Goal: Task Accomplishment & Management: Use online tool/utility

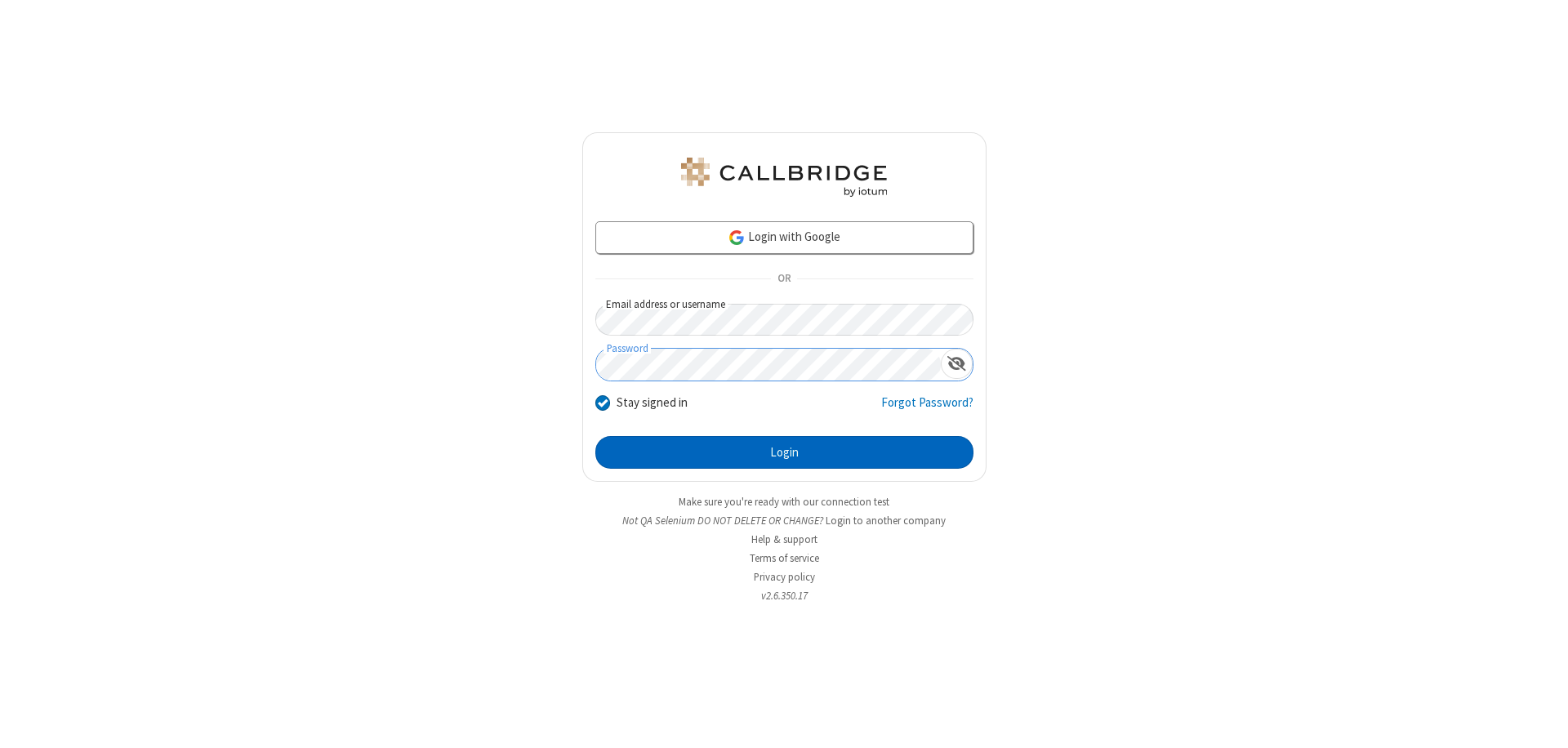
click at [784, 452] on button "Login" at bounding box center [784, 452] width 378 height 33
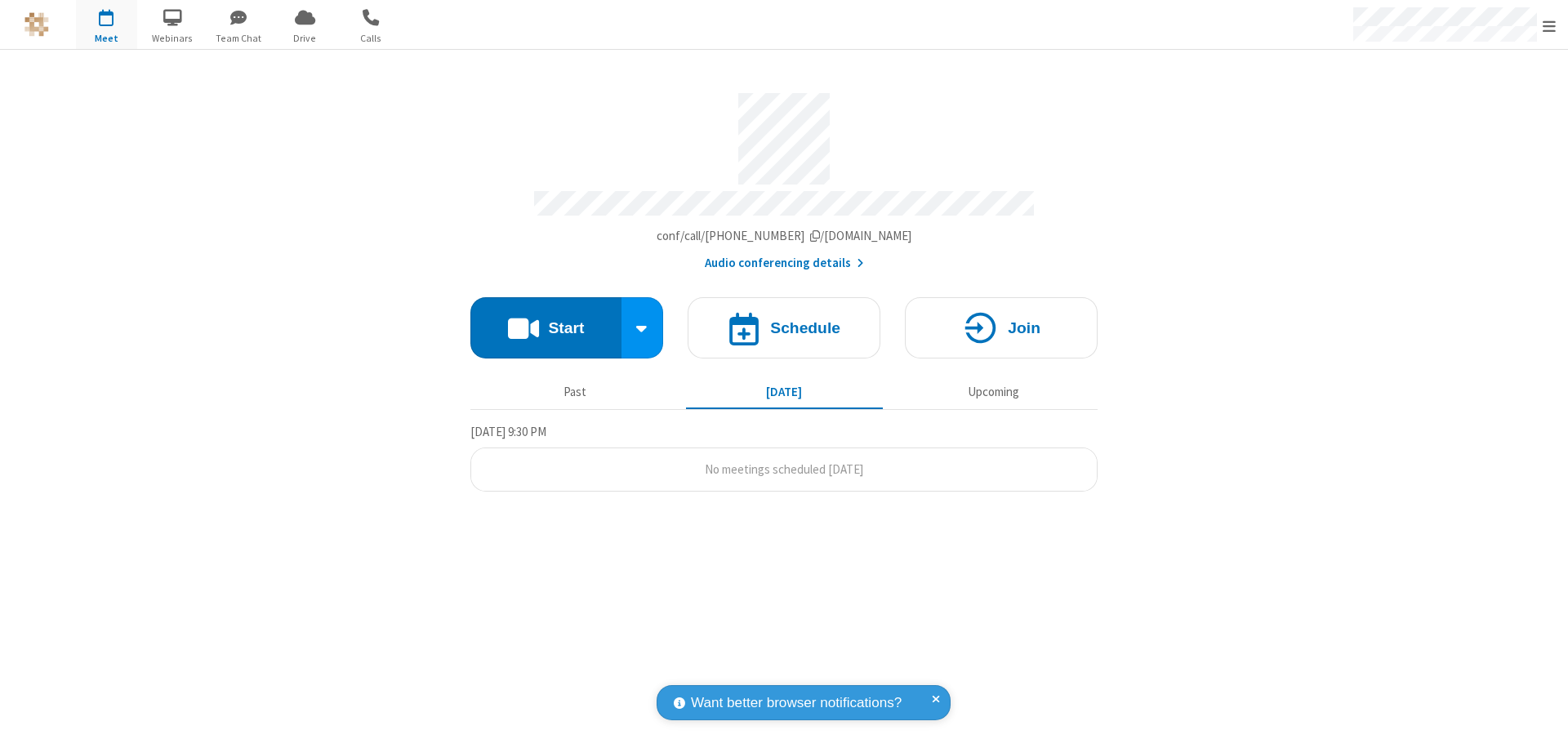
click at [545, 320] on button "Start" at bounding box center [546, 328] width 151 height 62
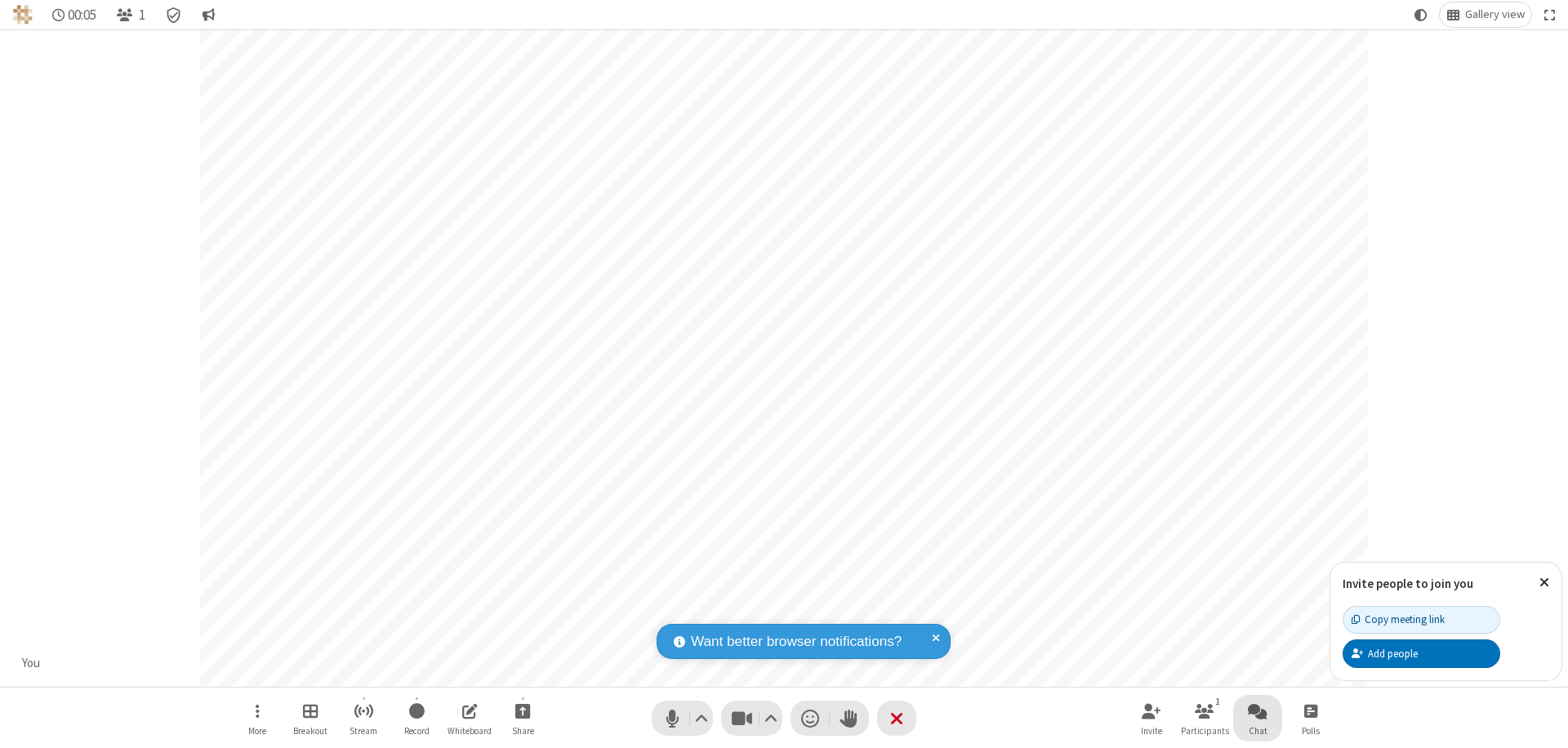
click at [1258, 710] on span "Open chat" at bounding box center [1258, 710] width 19 height 20
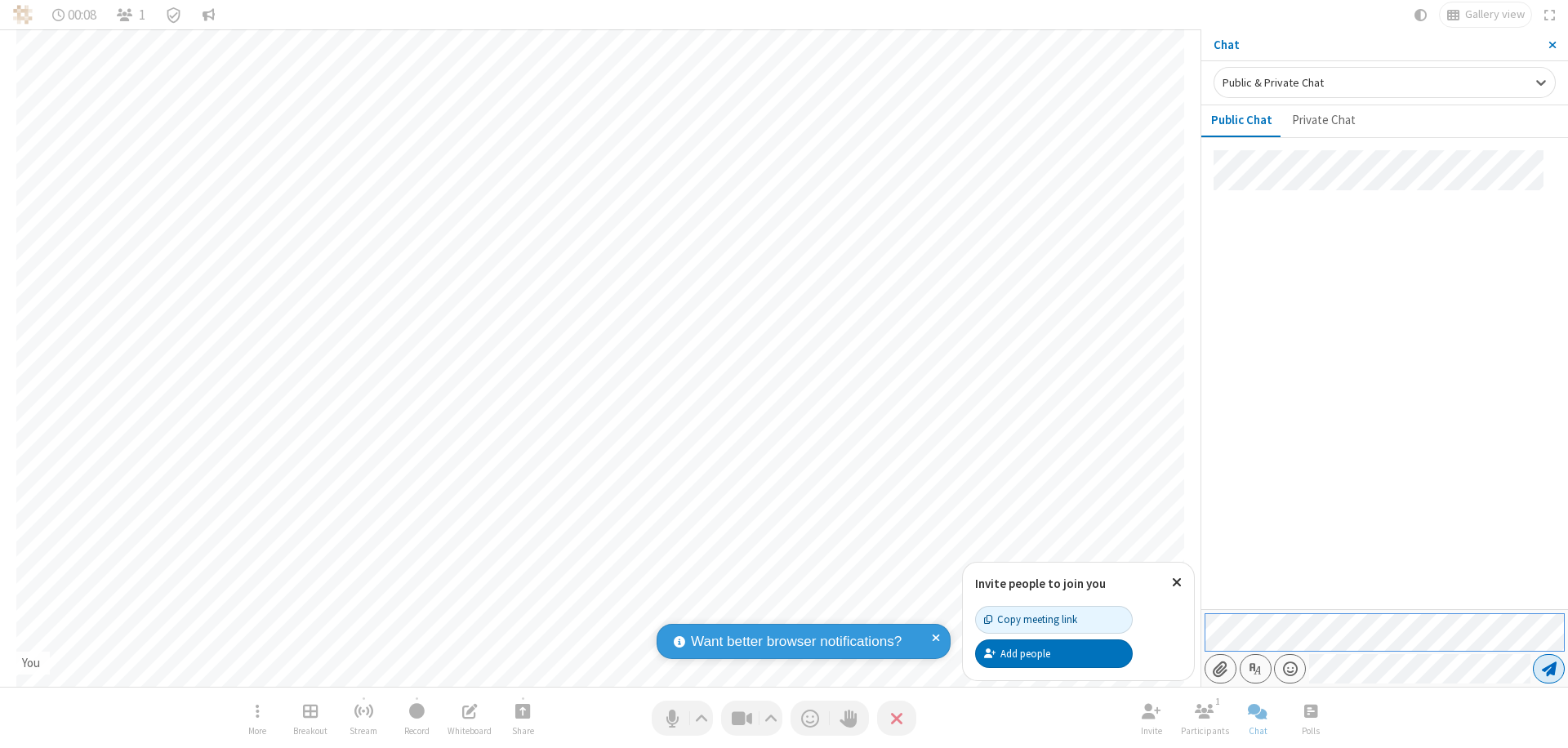
click at [1549, 668] on span "Send message" at bounding box center [1549, 668] width 15 height 17
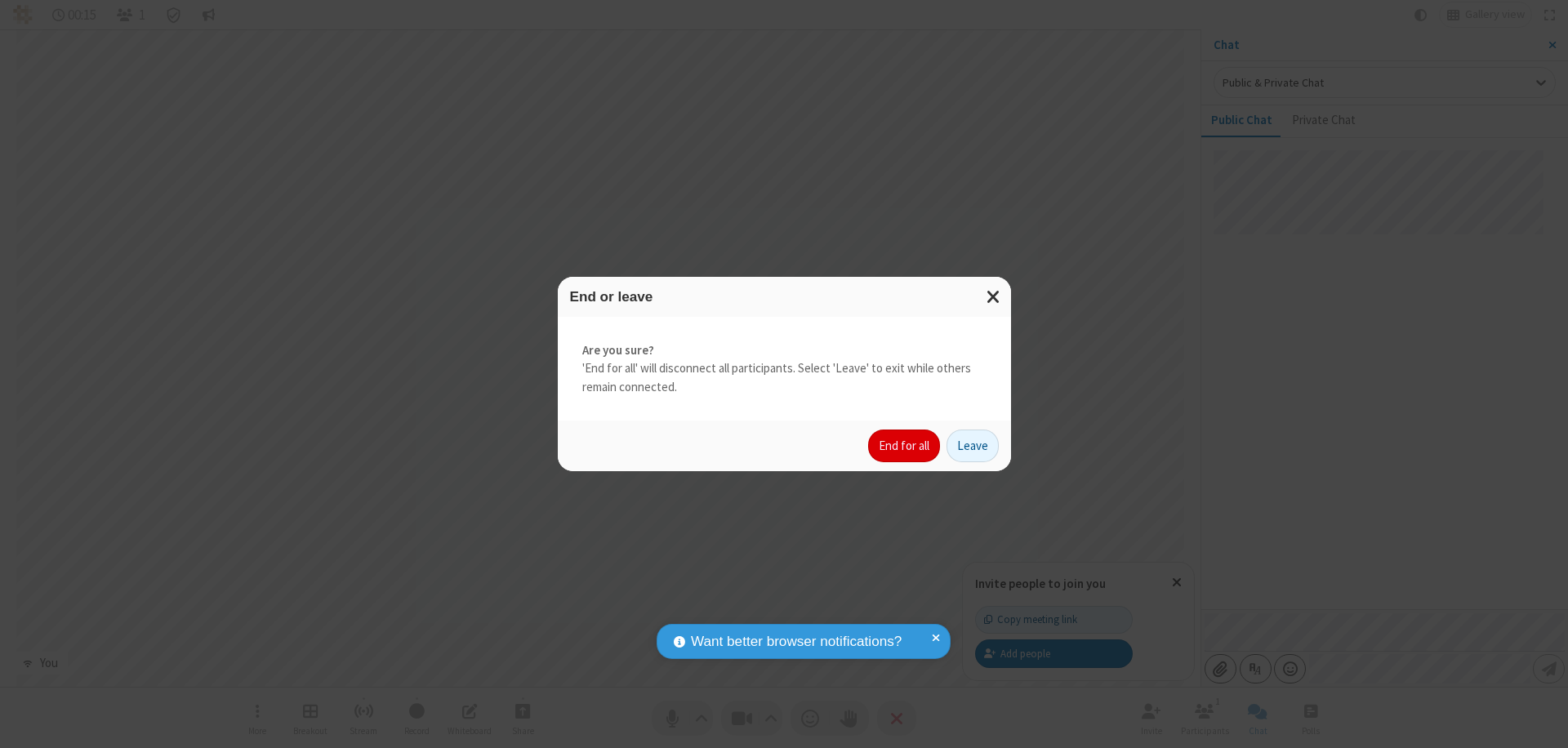
click at [905, 446] on button "End for all" at bounding box center [904, 445] width 72 height 33
